Goal: Find specific page/section: Find specific page/section

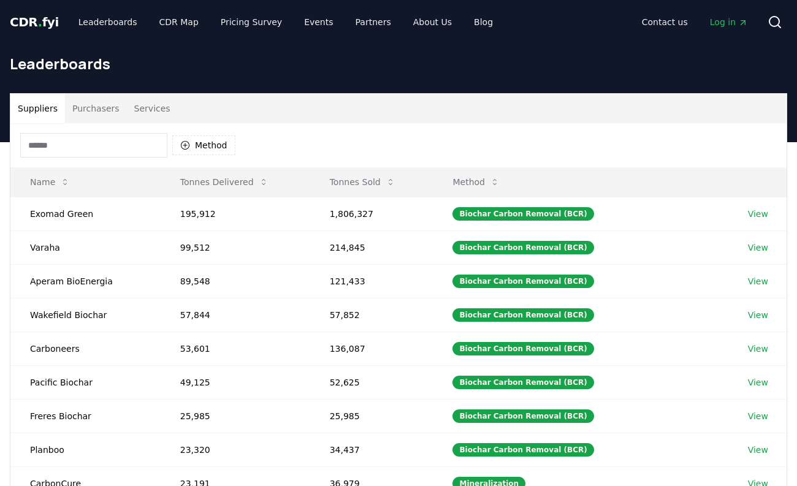
click at [147, 107] on button "Services" at bounding box center [152, 108] width 51 height 29
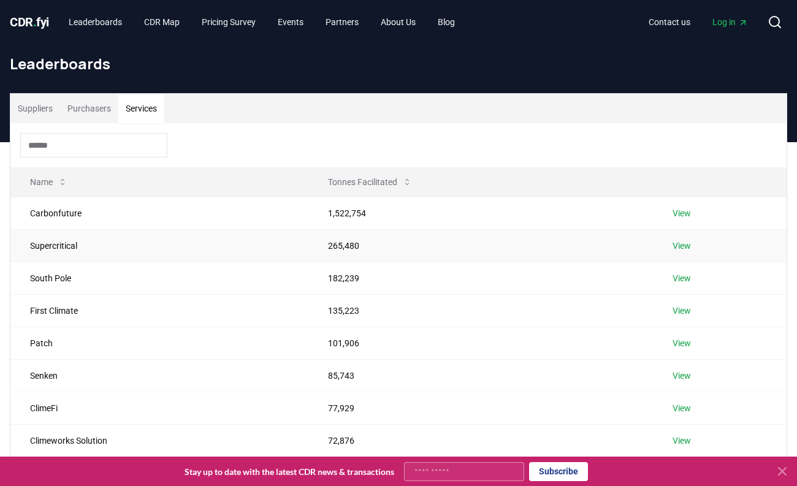
click at [683, 241] on link "View" at bounding box center [681, 246] width 18 height 12
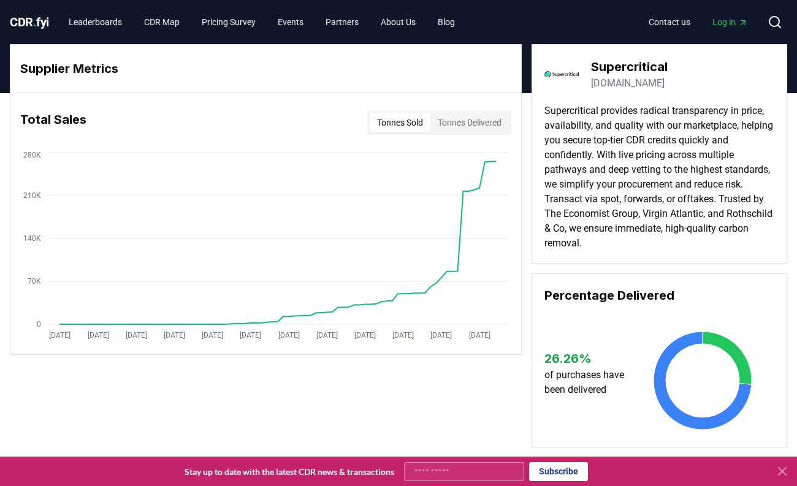
click at [468, 126] on button "Tonnes Delivered" at bounding box center [469, 123] width 78 height 20
